Goal: Task Accomplishment & Management: Complete application form

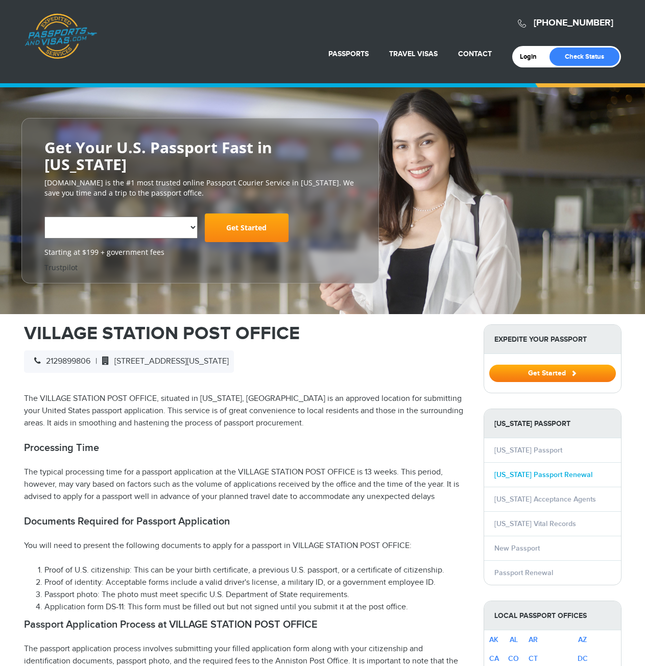
click at [575, 470] on link "[US_STATE] Passport Renewal" at bounding box center [543, 474] width 98 height 9
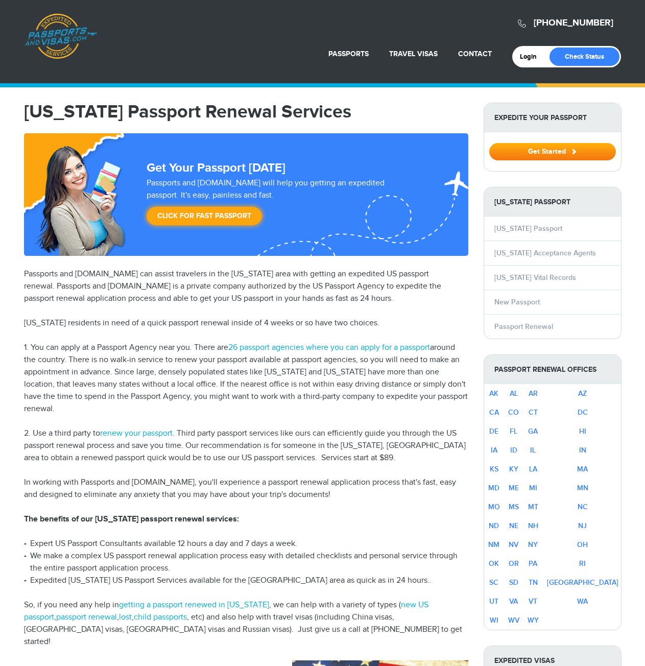
select select "**********"
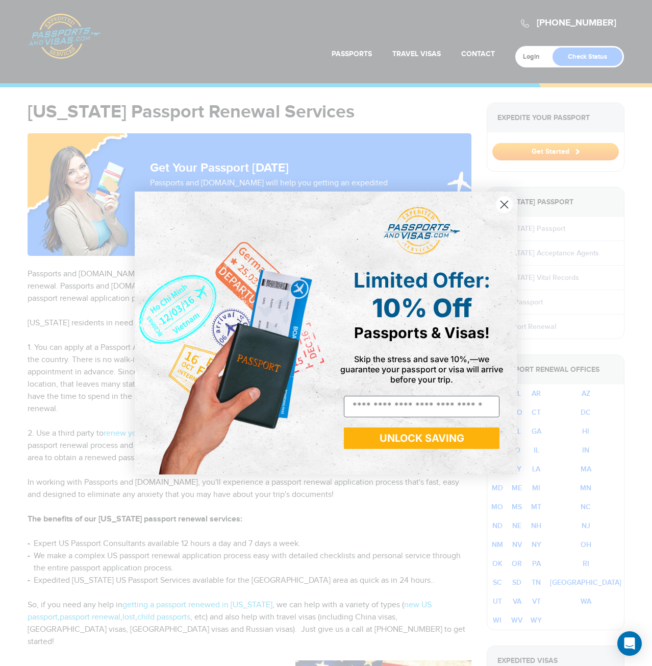
click at [506, 205] on circle "Close dialog" at bounding box center [504, 204] width 17 height 17
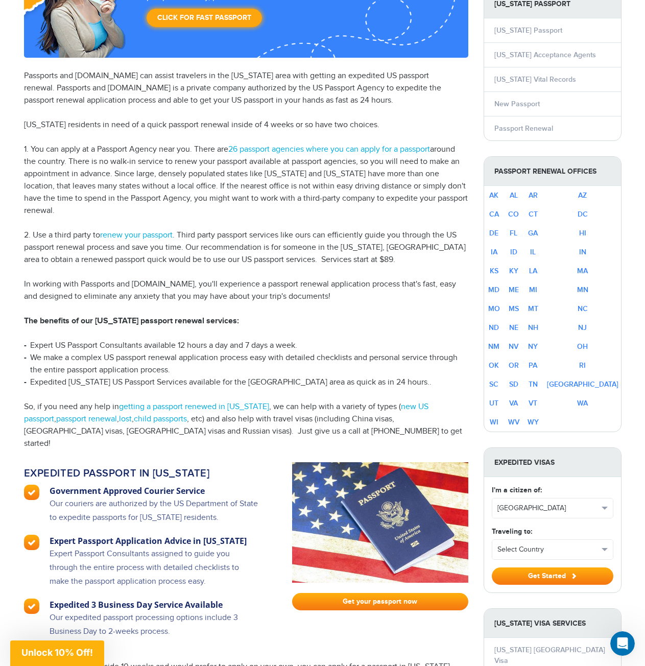
scroll to position [172, 0]
